Goal: Obtain resource: Download file/media

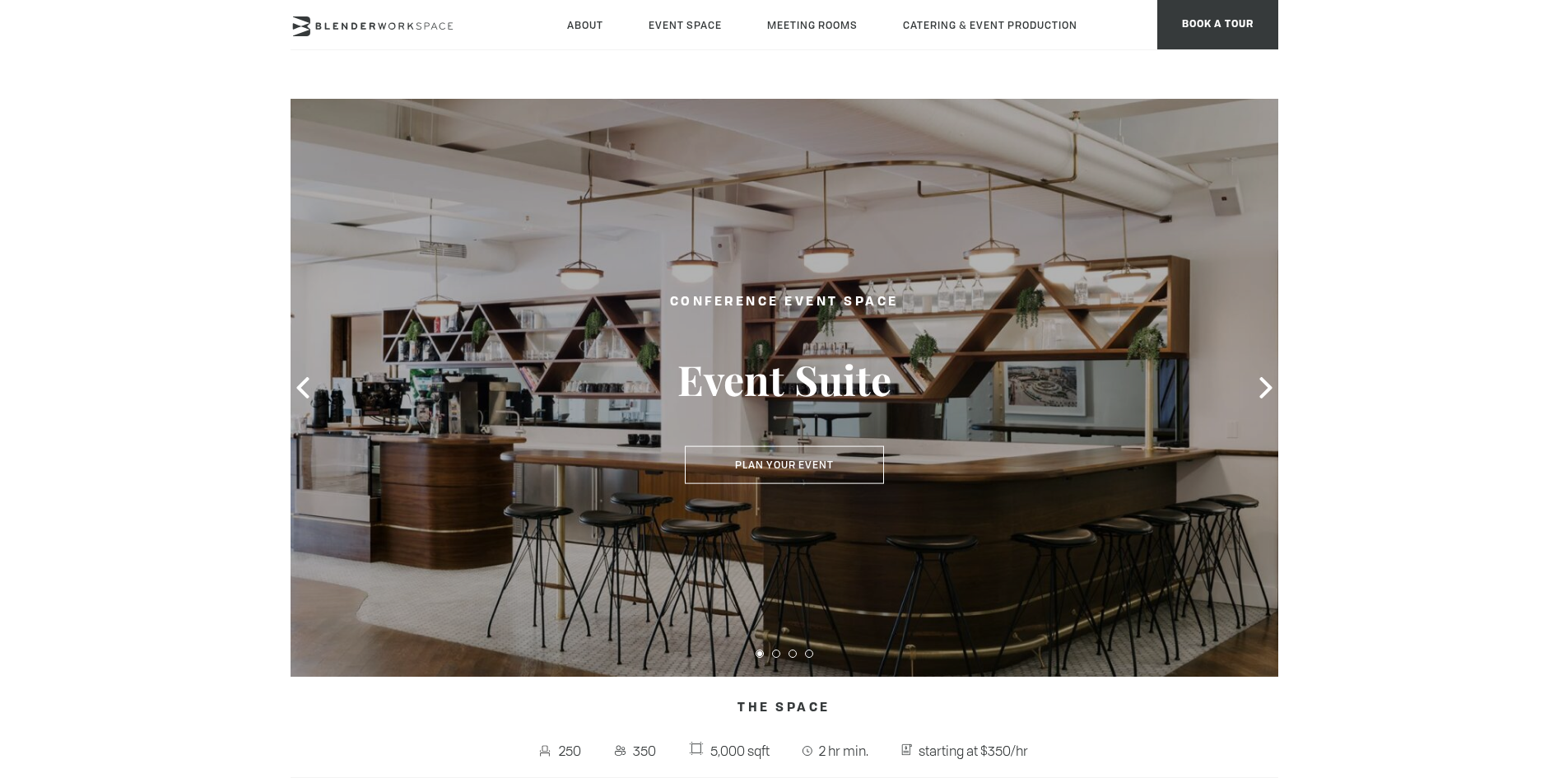
click at [1268, 388] on icon at bounding box center [1265, 387] width 12 height 21
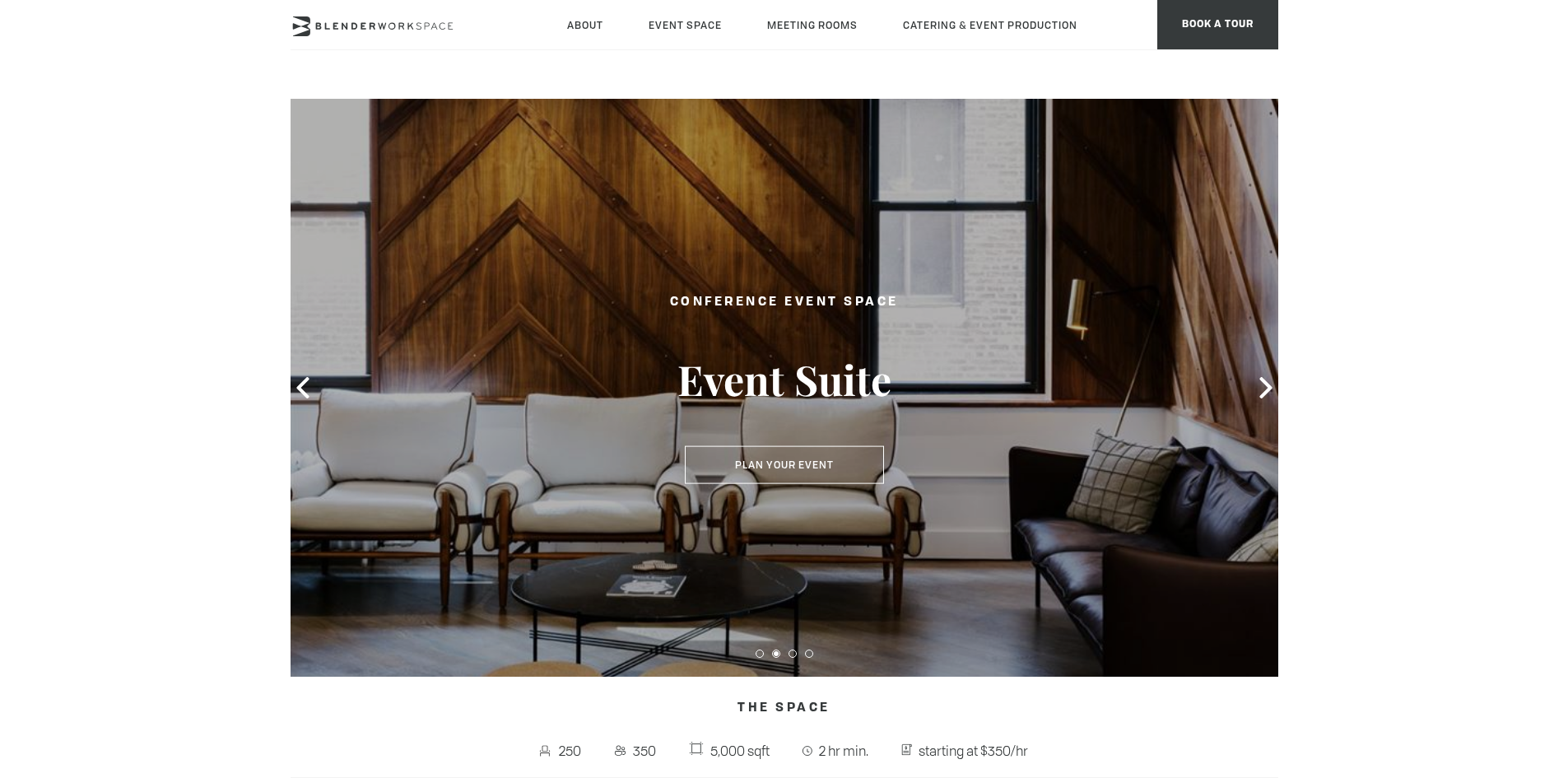
click at [1268, 388] on icon at bounding box center [1265, 387] width 12 height 21
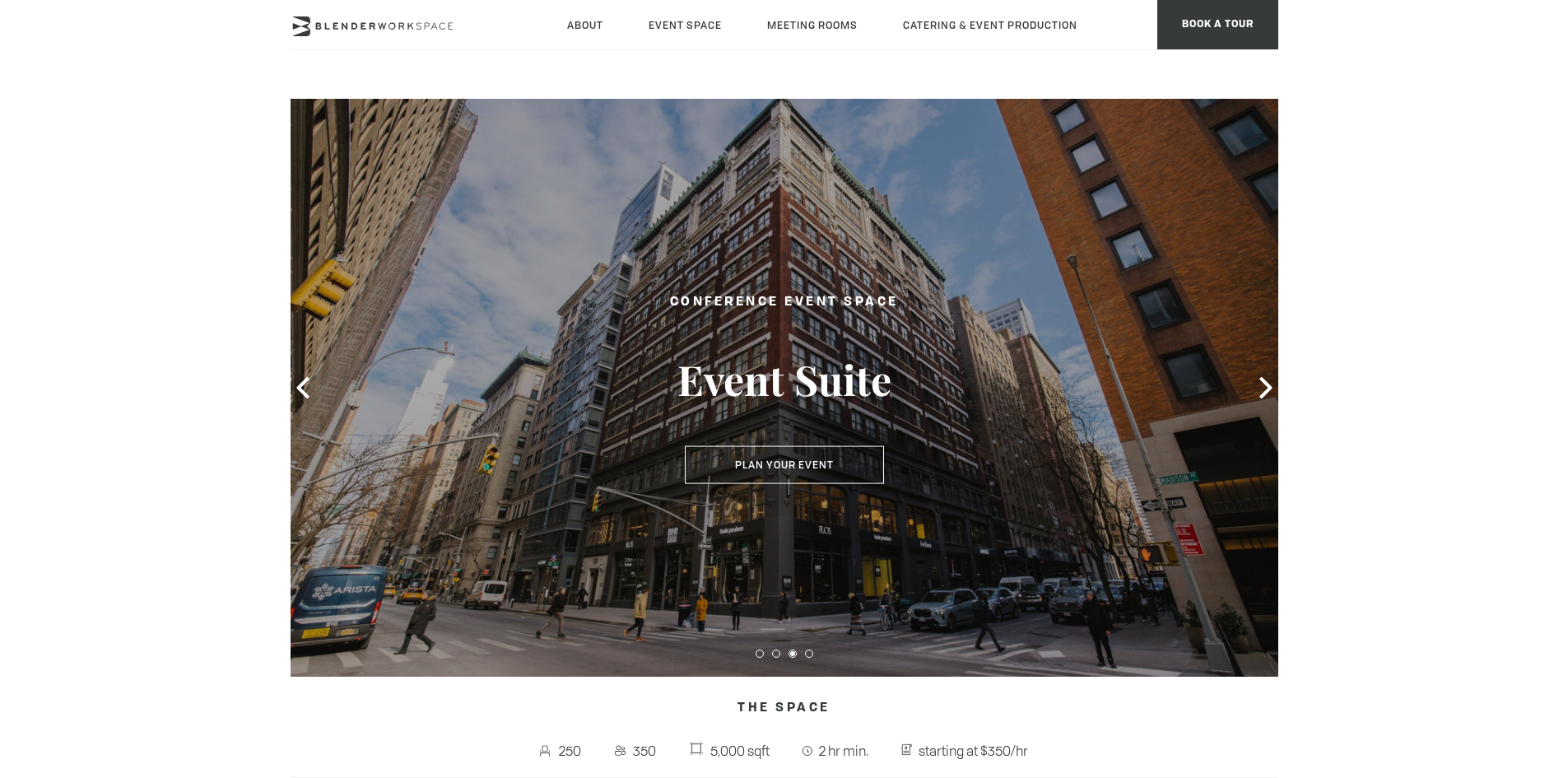
click at [1268, 388] on icon at bounding box center [1265, 387] width 12 height 21
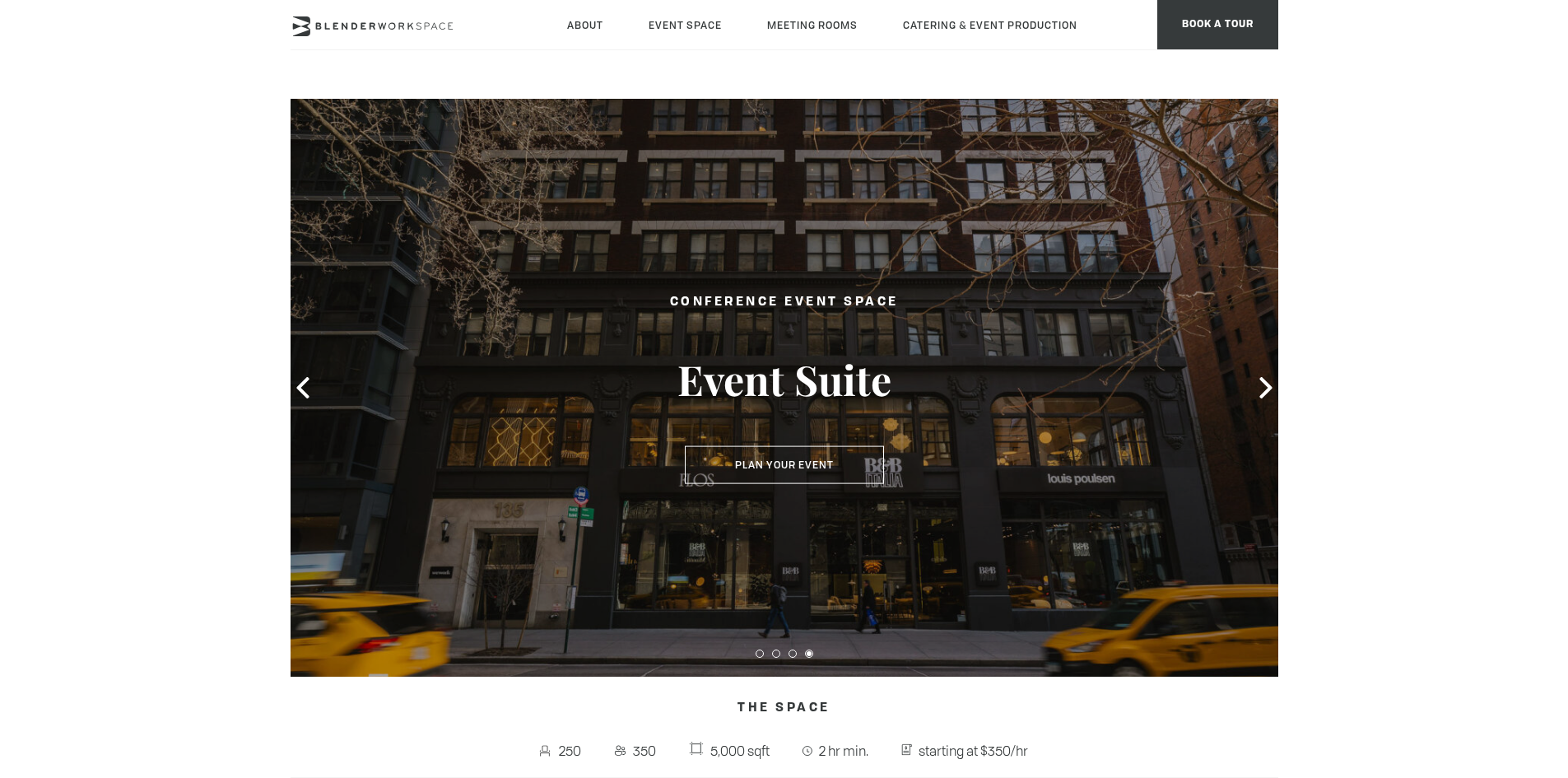
click at [1268, 388] on icon at bounding box center [1265, 387] width 12 height 21
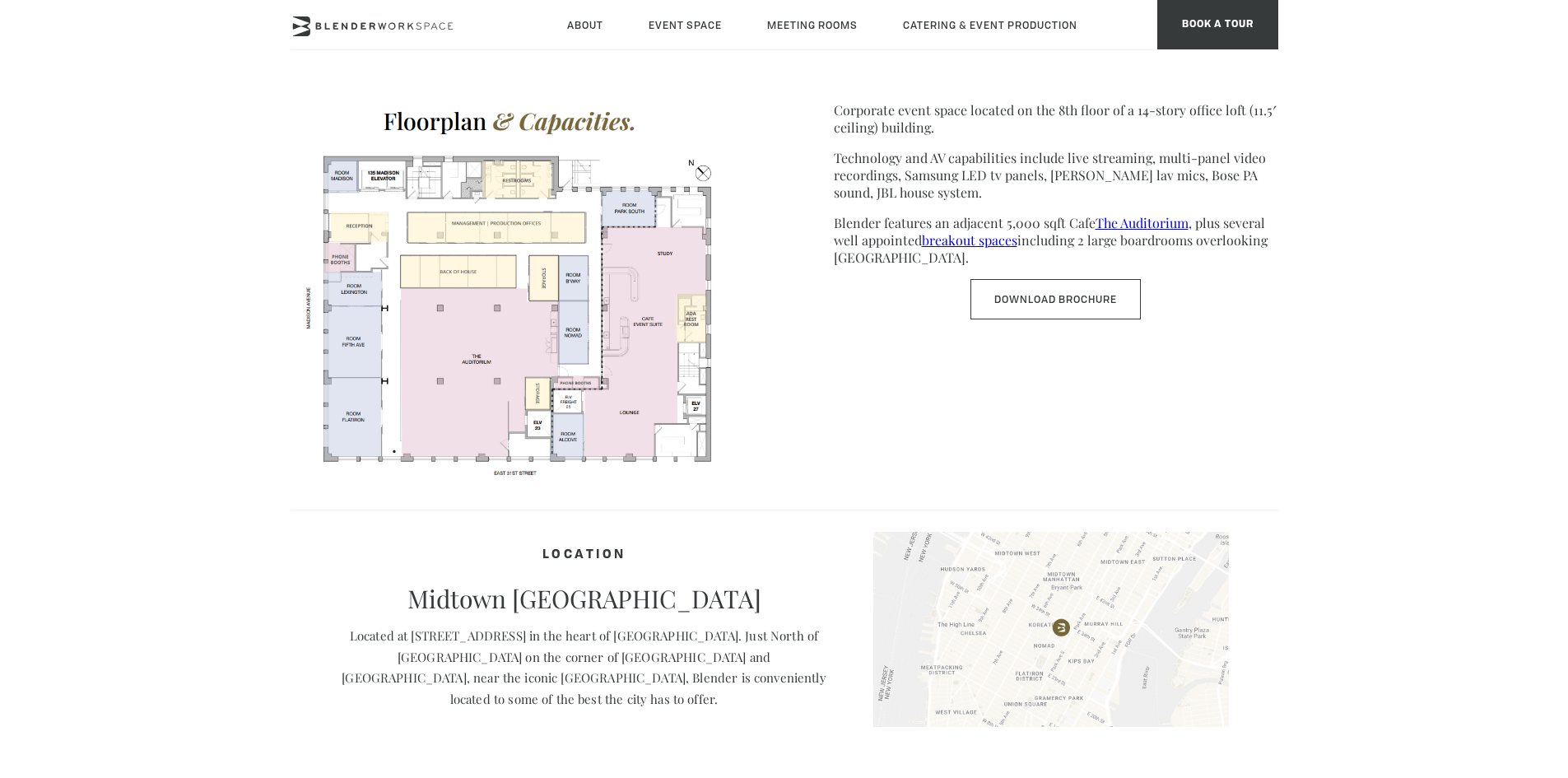
scroll to position [823, 0]
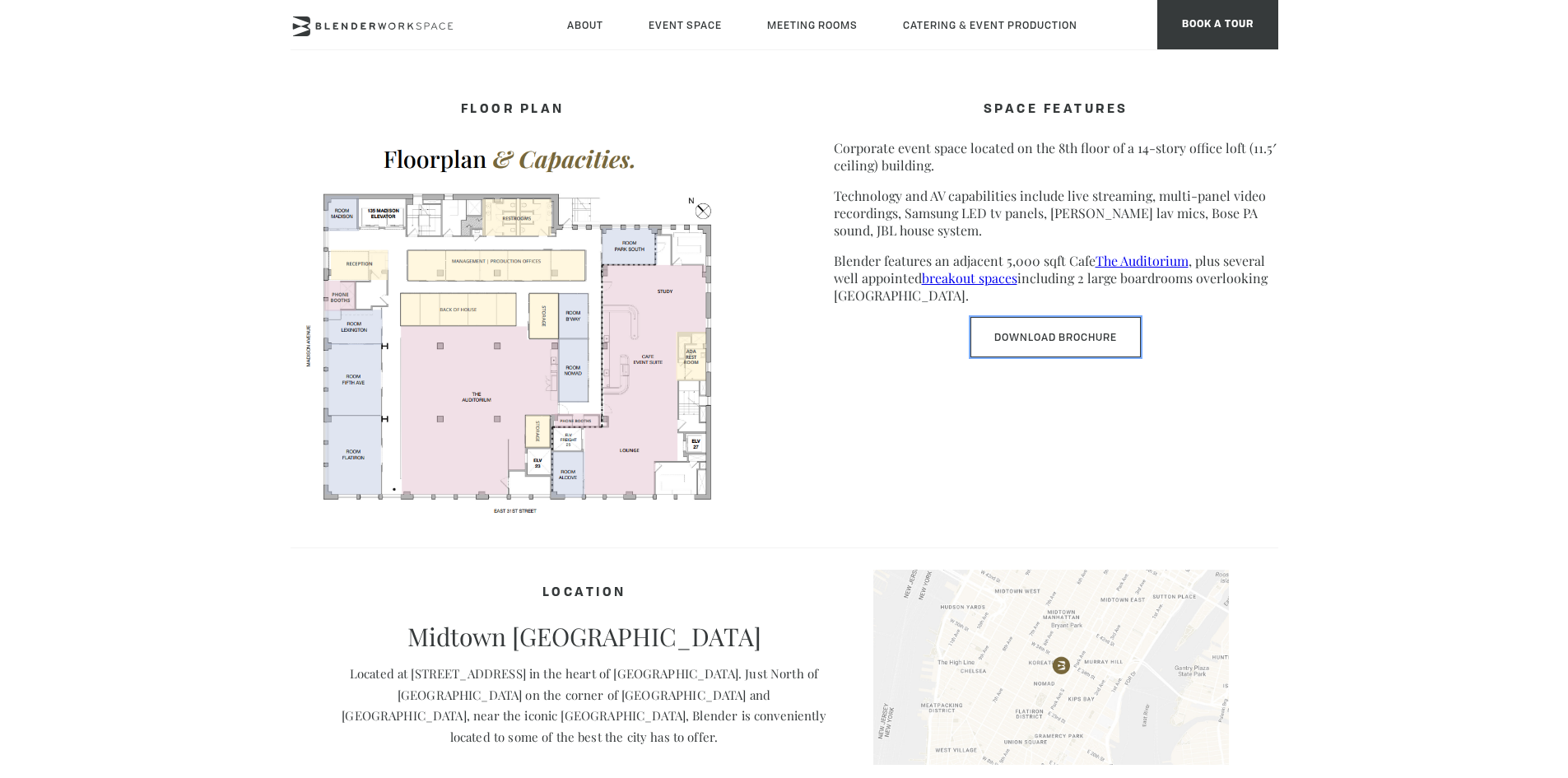
click at [1063, 337] on link "Download Brochure" at bounding box center [1055, 336] width 170 height 40
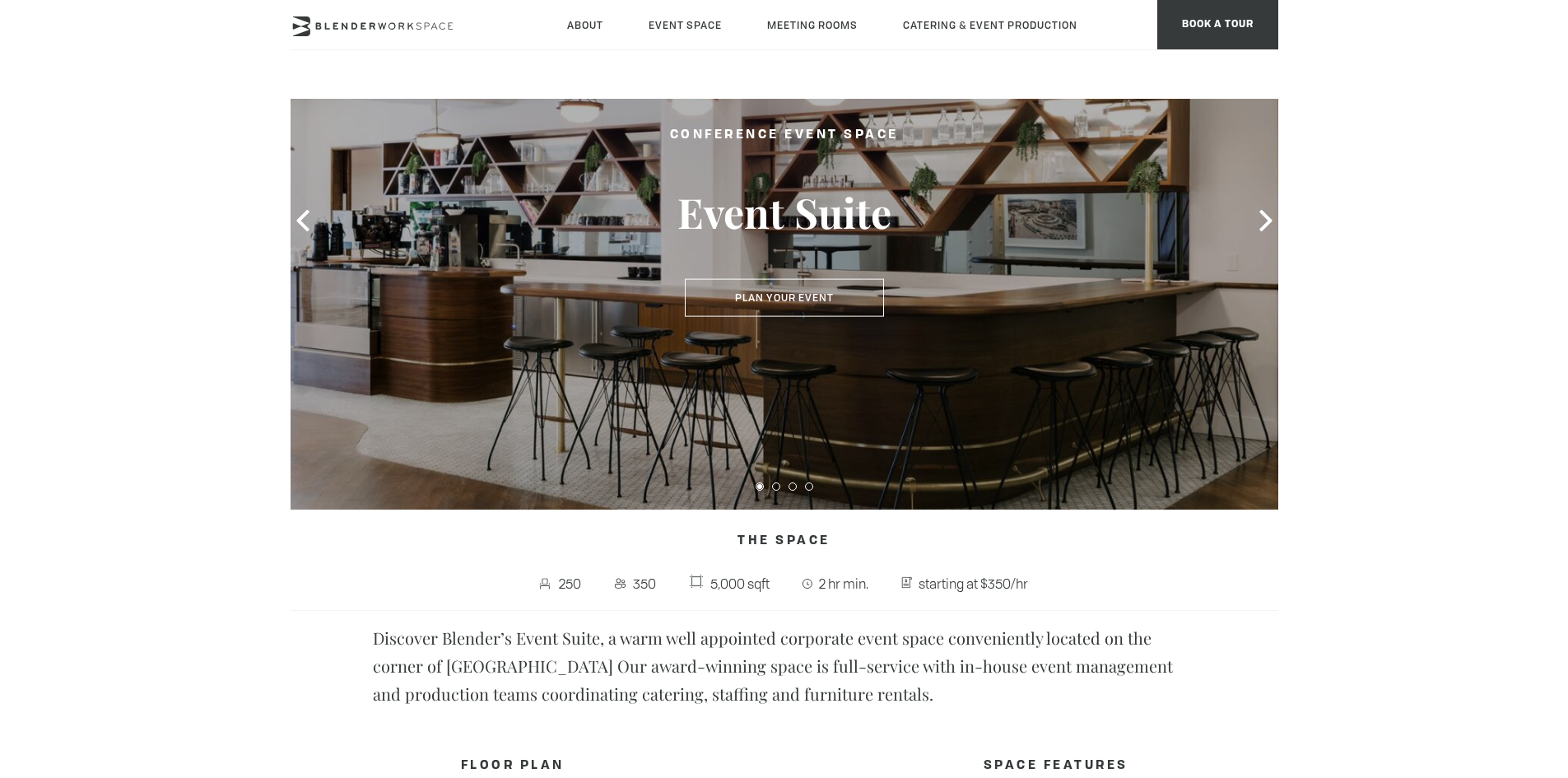
scroll to position [82, 0]
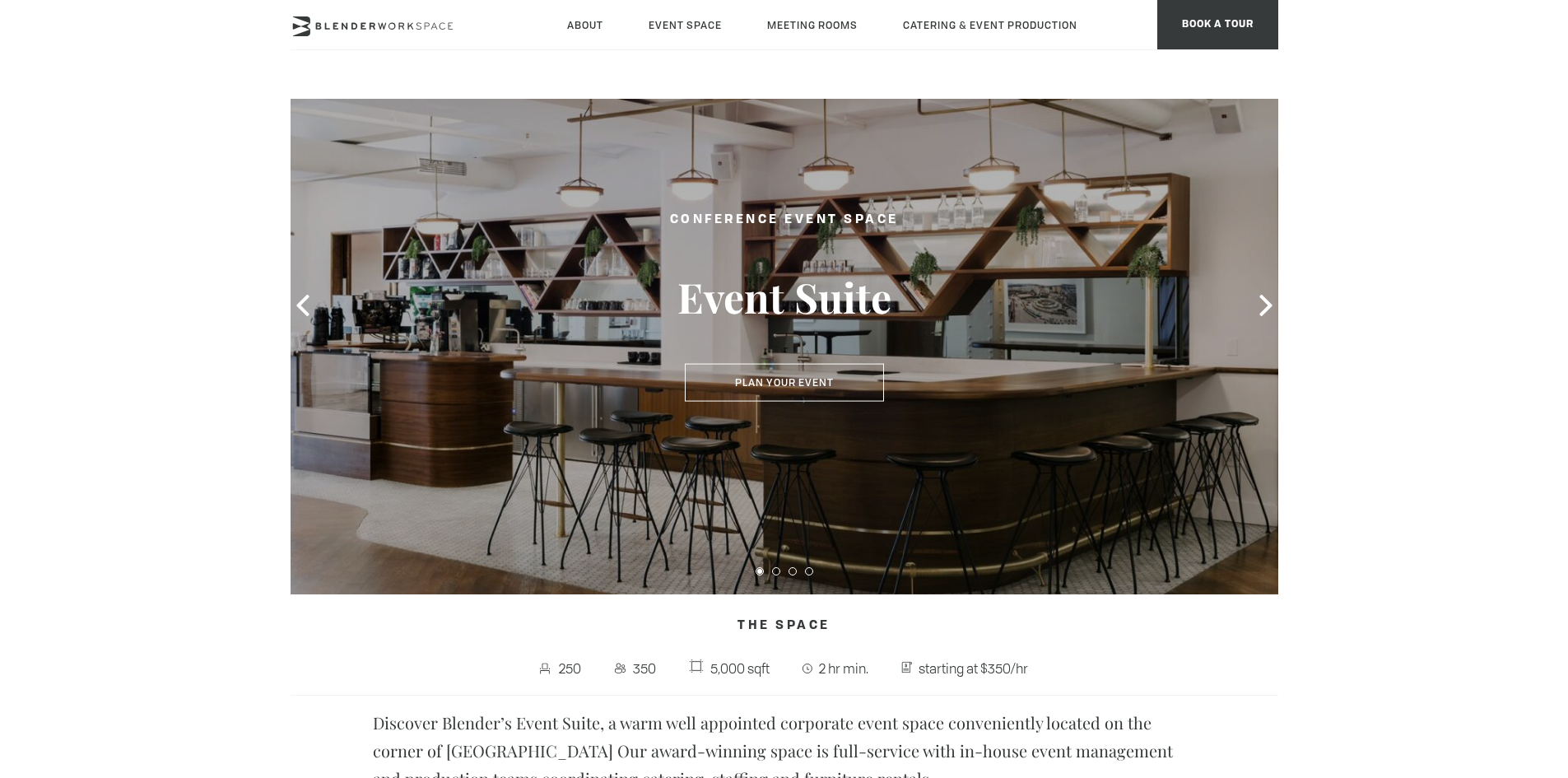
click at [1263, 301] on icon at bounding box center [1266, 305] width 21 height 21
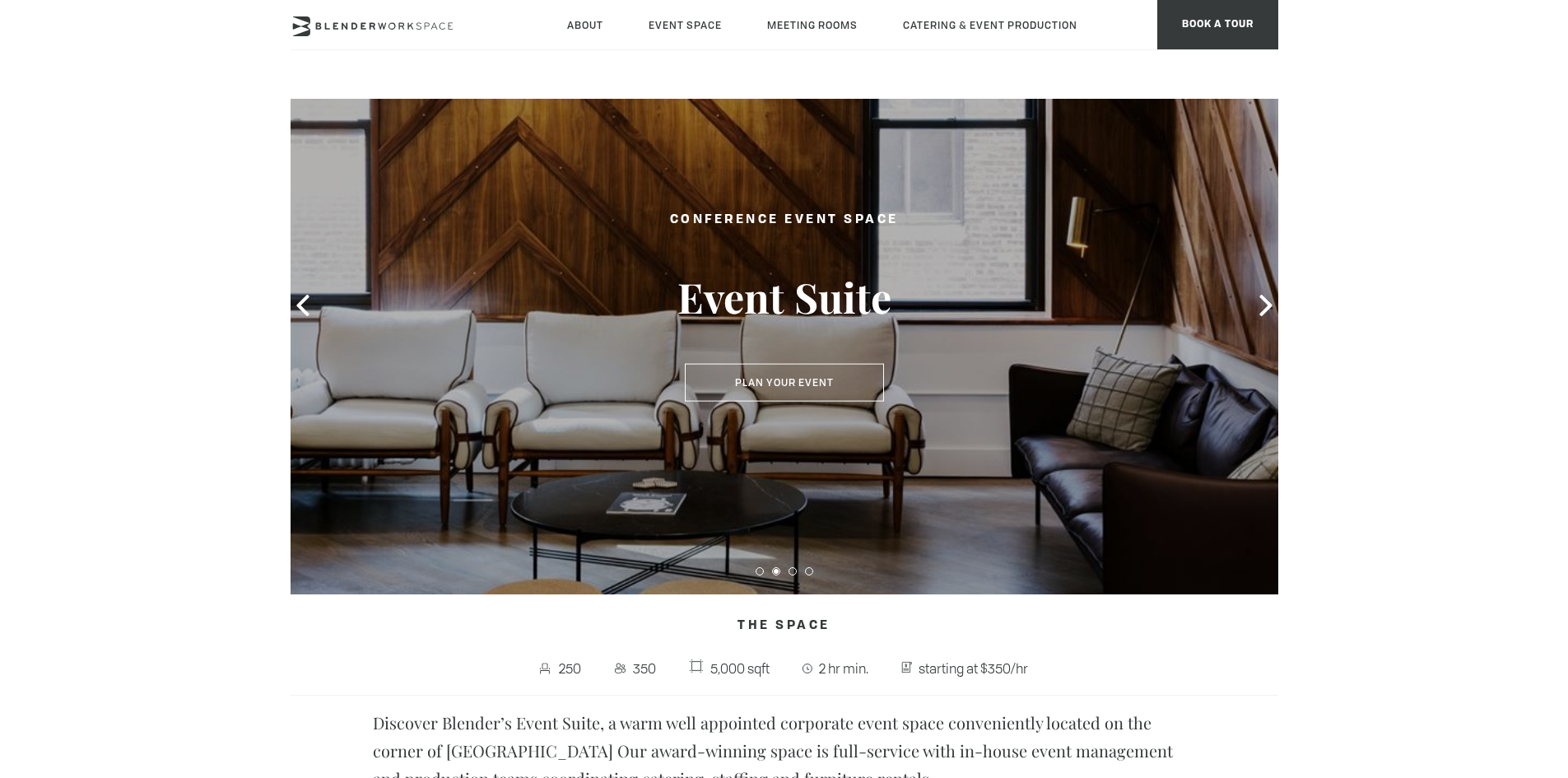
click at [1263, 302] on icon at bounding box center [1266, 305] width 21 height 21
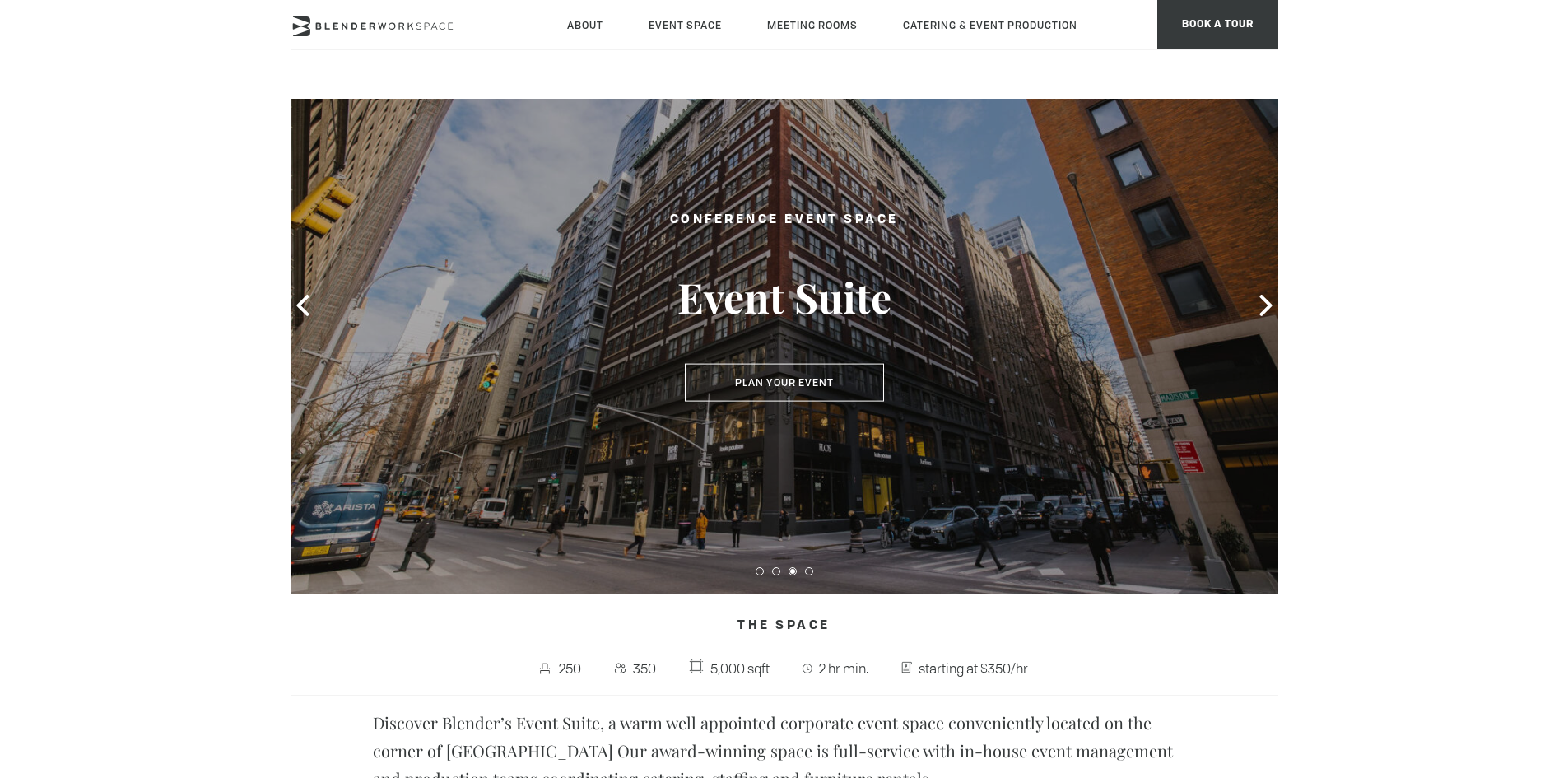
click at [1263, 302] on icon at bounding box center [1266, 305] width 21 height 21
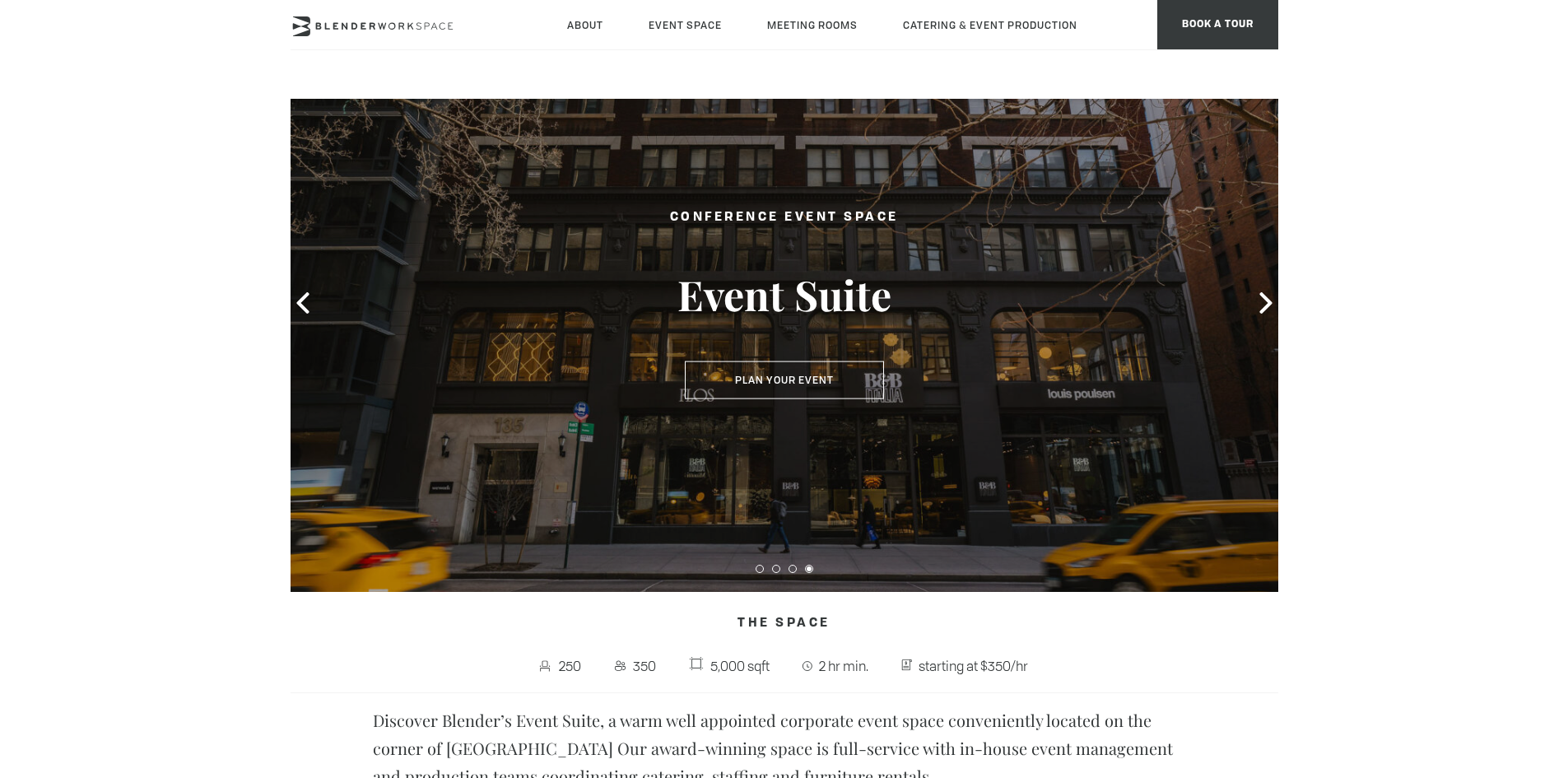
scroll to position [0, 0]
